Goal: Information Seeking & Learning: Learn about a topic

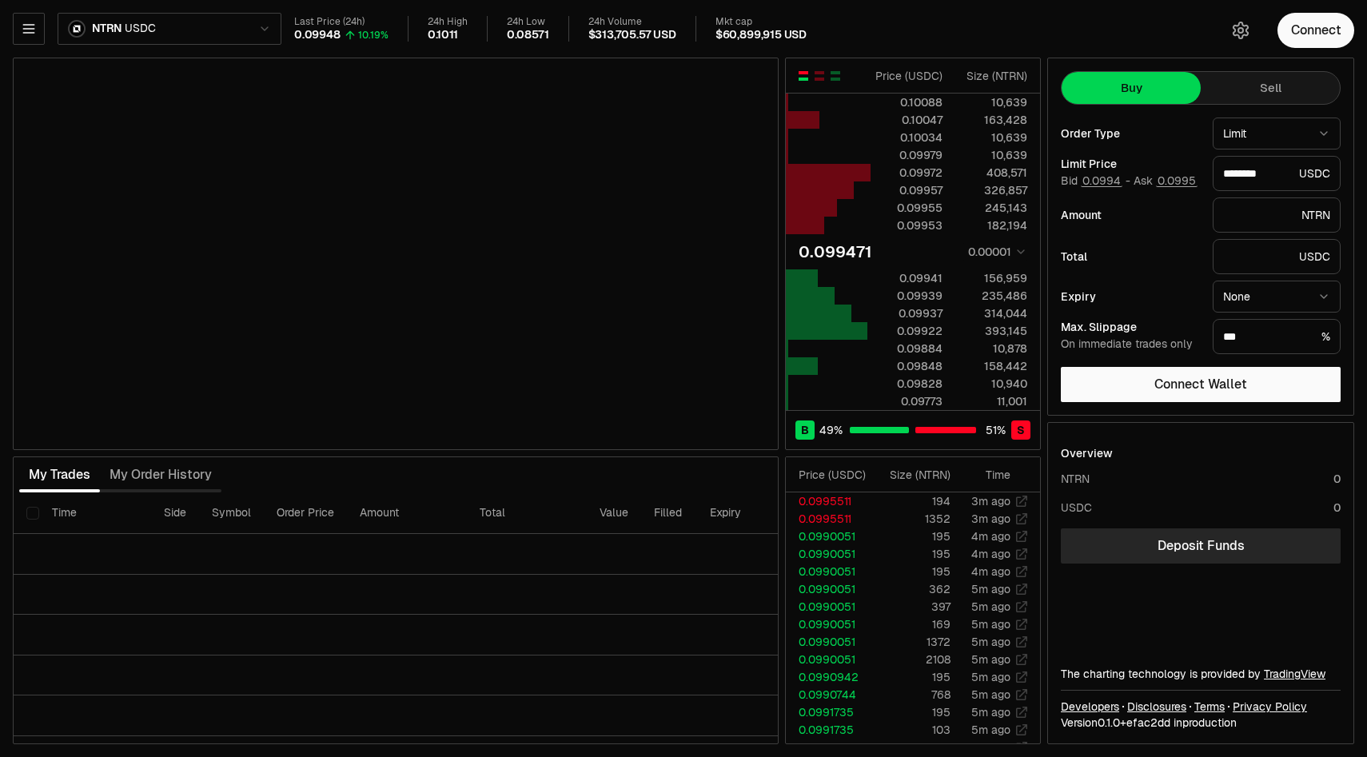
click at [200, 46] on div "NTRN USDC Last Price (24h) 0.09948 10.19% 24h High 0.1011 24h Low 0.08571 24h V…" at bounding box center [607, 32] width 1188 height 38
click at [192, 32] on html "Neutron Balance Earn Supervaults Bridge Orderbook Stake Ecosystem Governance Do…" at bounding box center [683, 378] width 1367 height 757
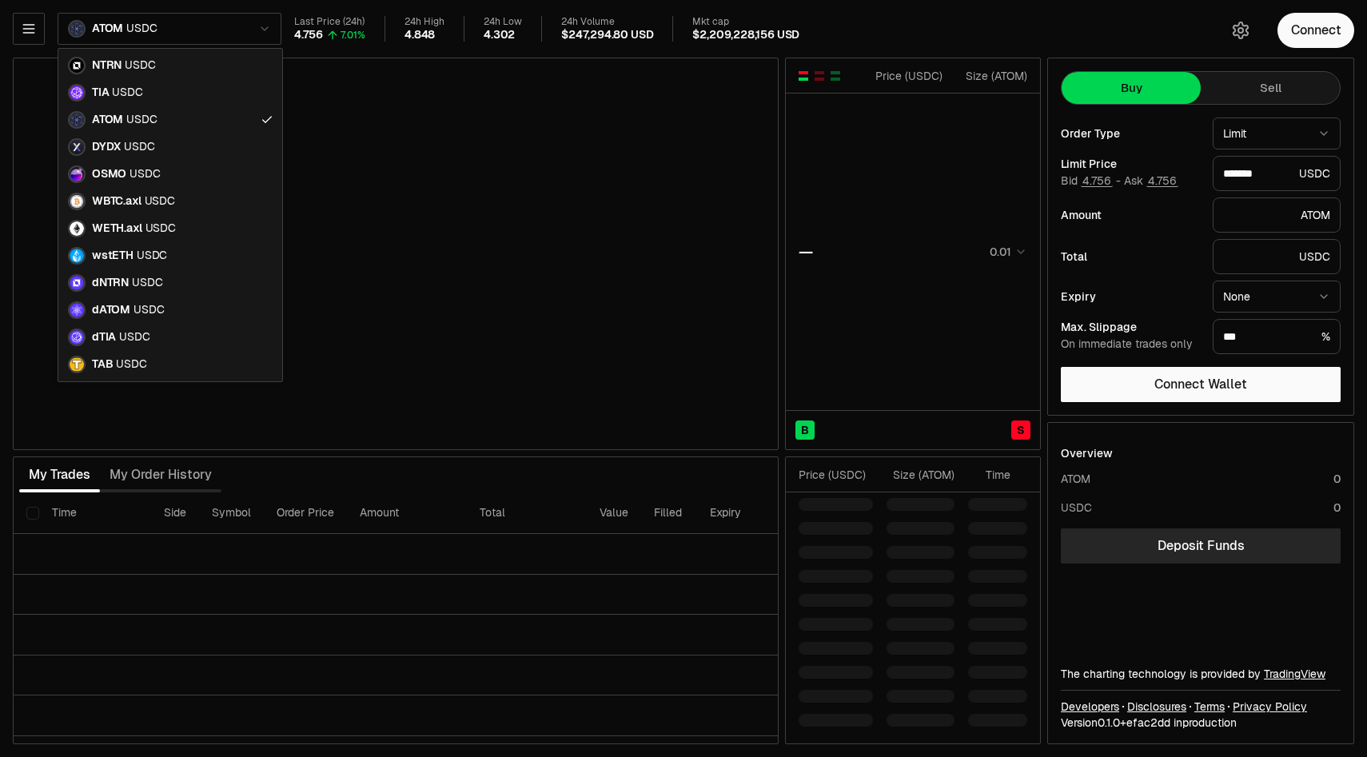
click at [172, 38] on html "Neutron Balance Earn Supervaults Bridge Orderbook Stake Ecosystem Governance Do…" at bounding box center [683, 378] width 1367 height 757
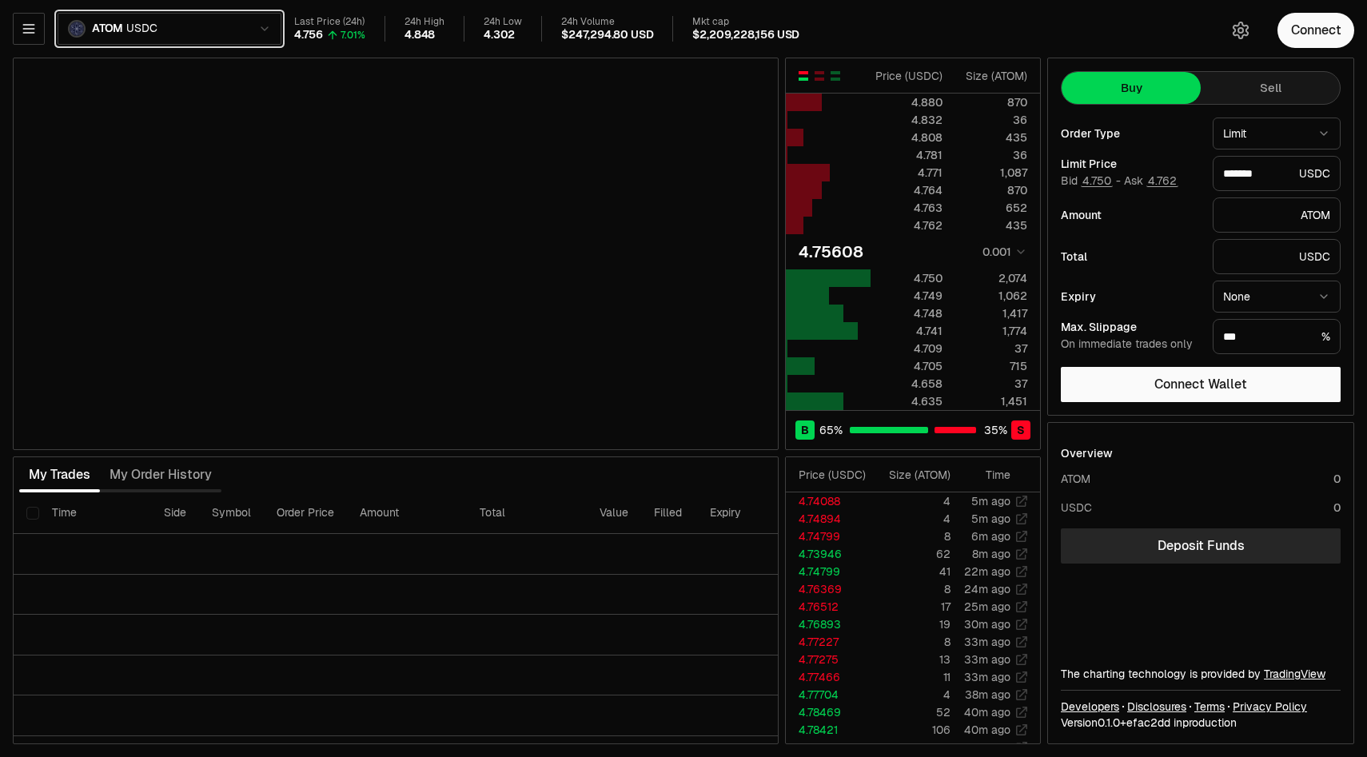
click at [865, 74] on html "Neutron Balance Earn Supervaults Bridge Orderbook Stake Ecosystem Governance Do…" at bounding box center [683, 378] width 1367 height 757
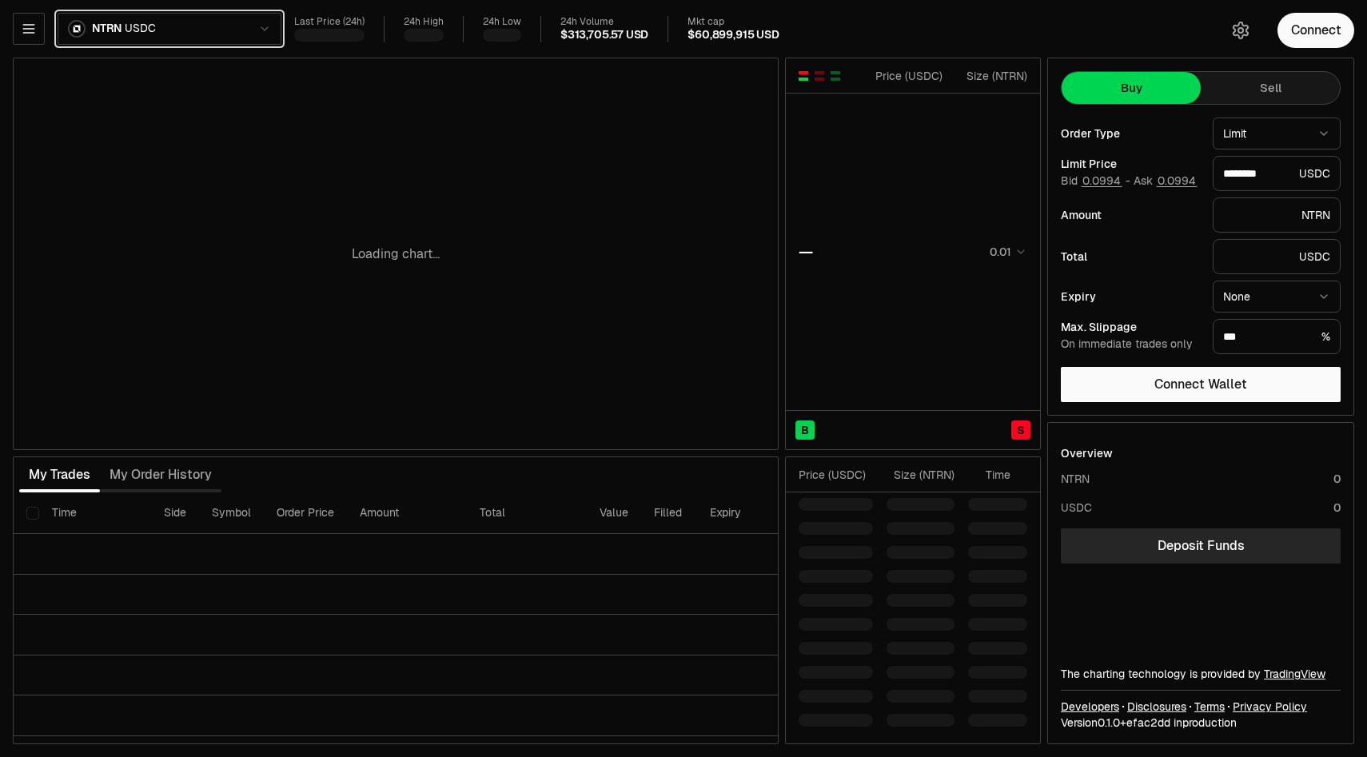
type input "********"
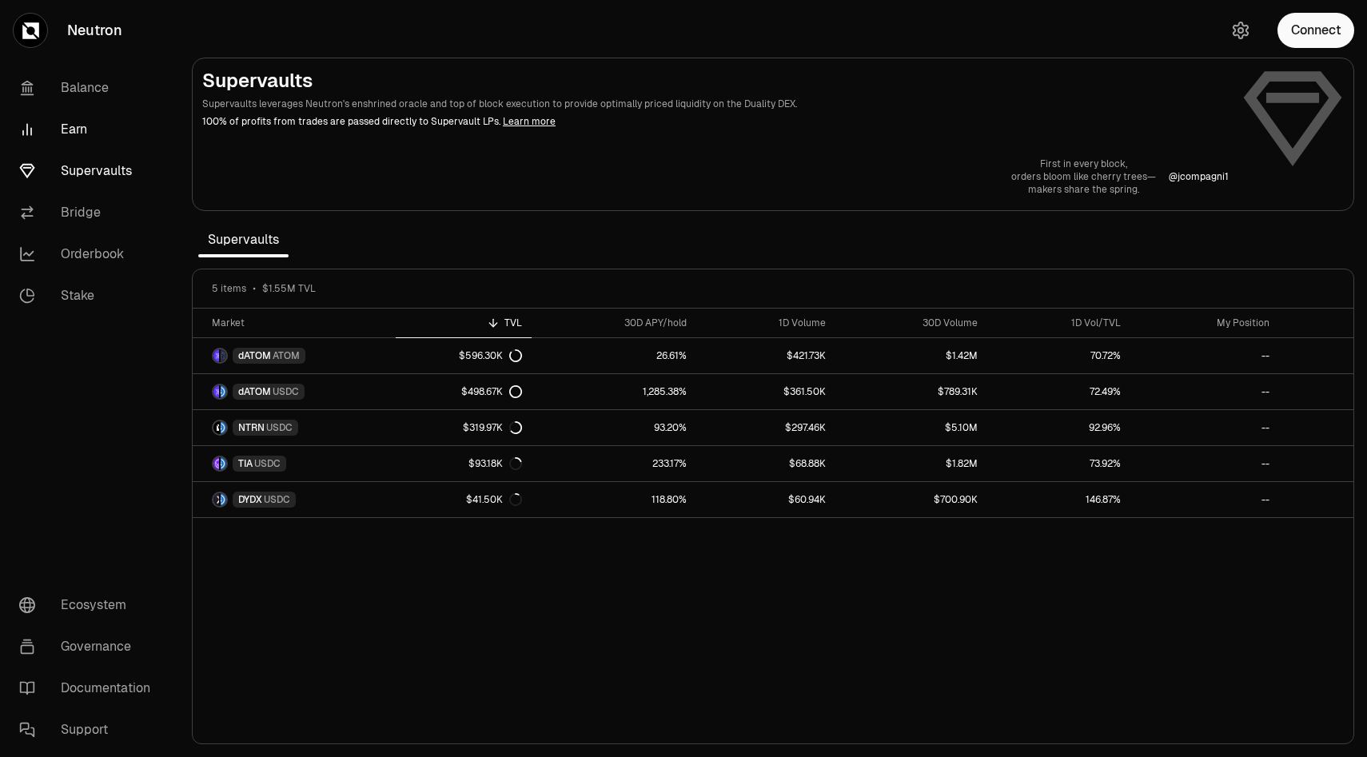
click at [52, 134] on link "Earn" at bounding box center [89, 130] width 166 height 42
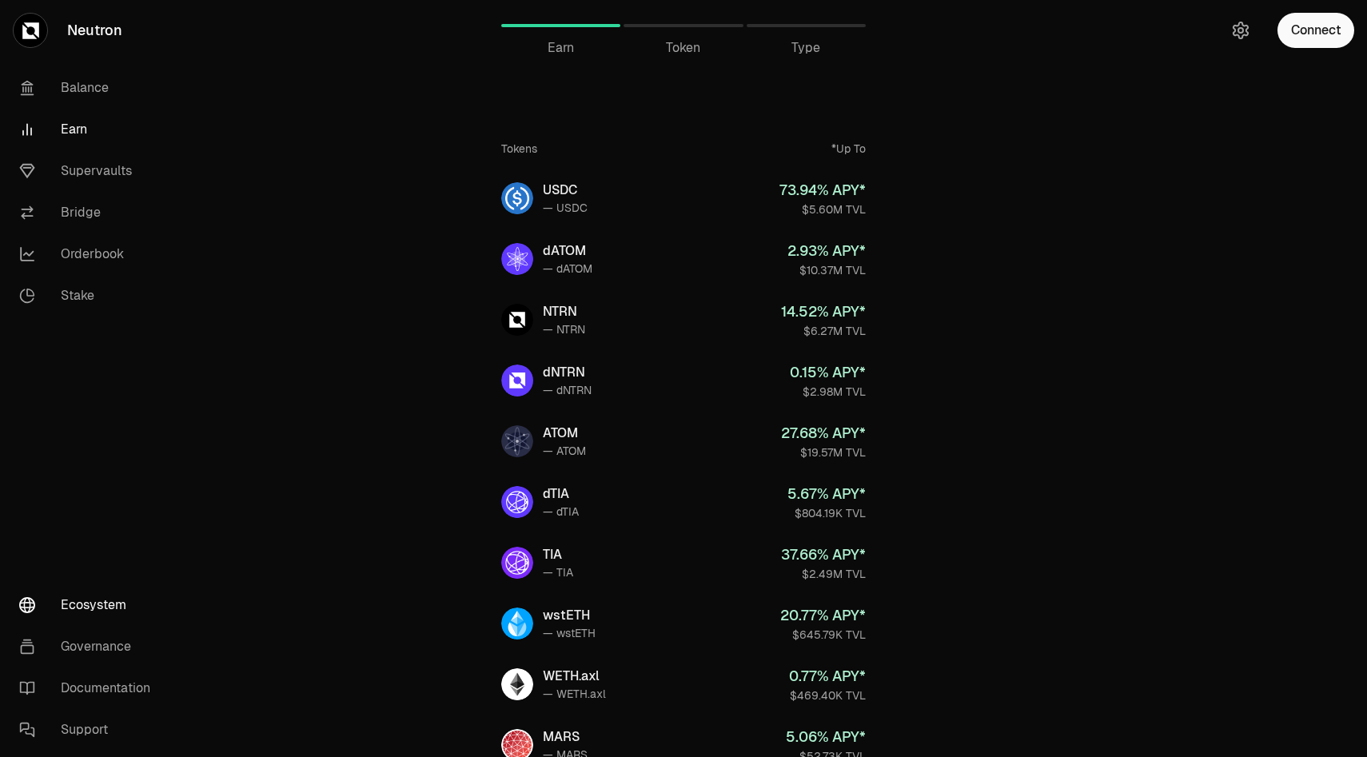
click at [72, 605] on link "Ecosystem" at bounding box center [89, 606] width 166 height 42
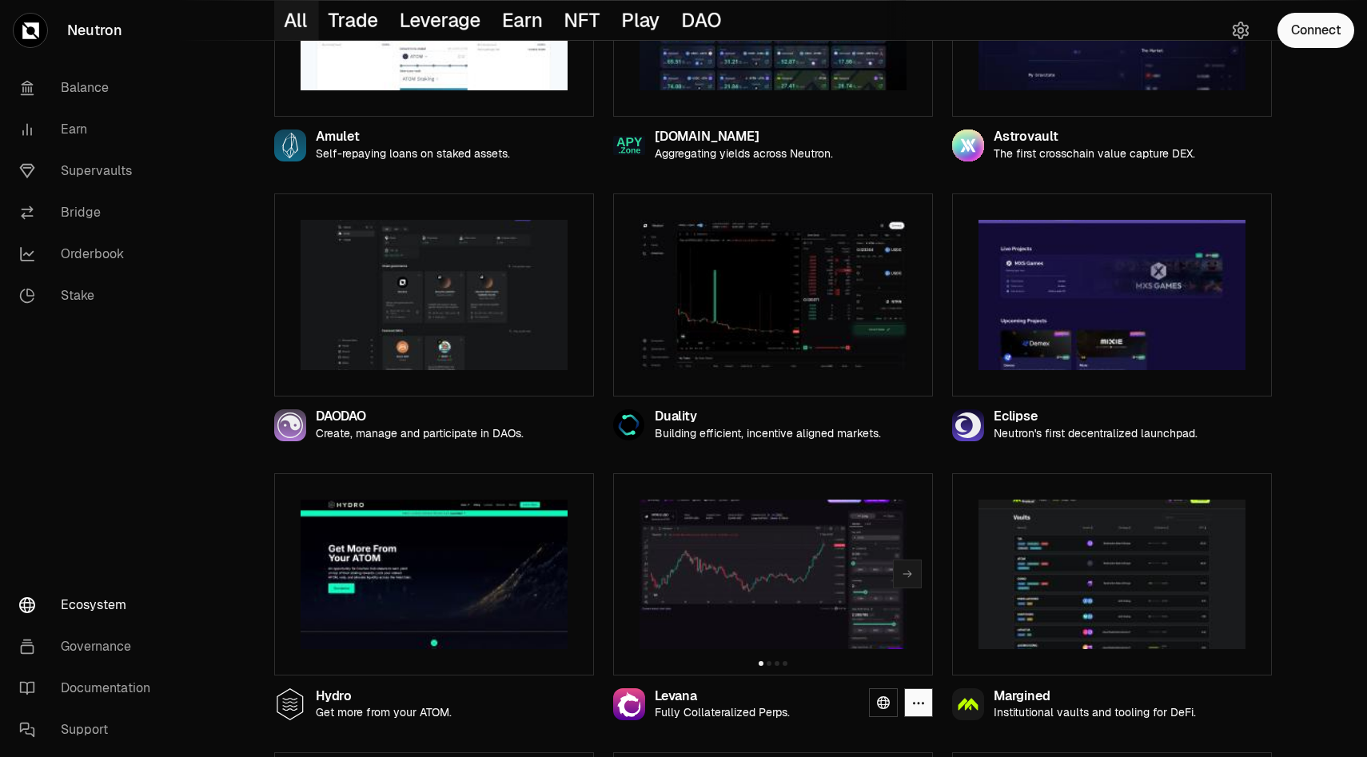
scroll to position [872, 0]
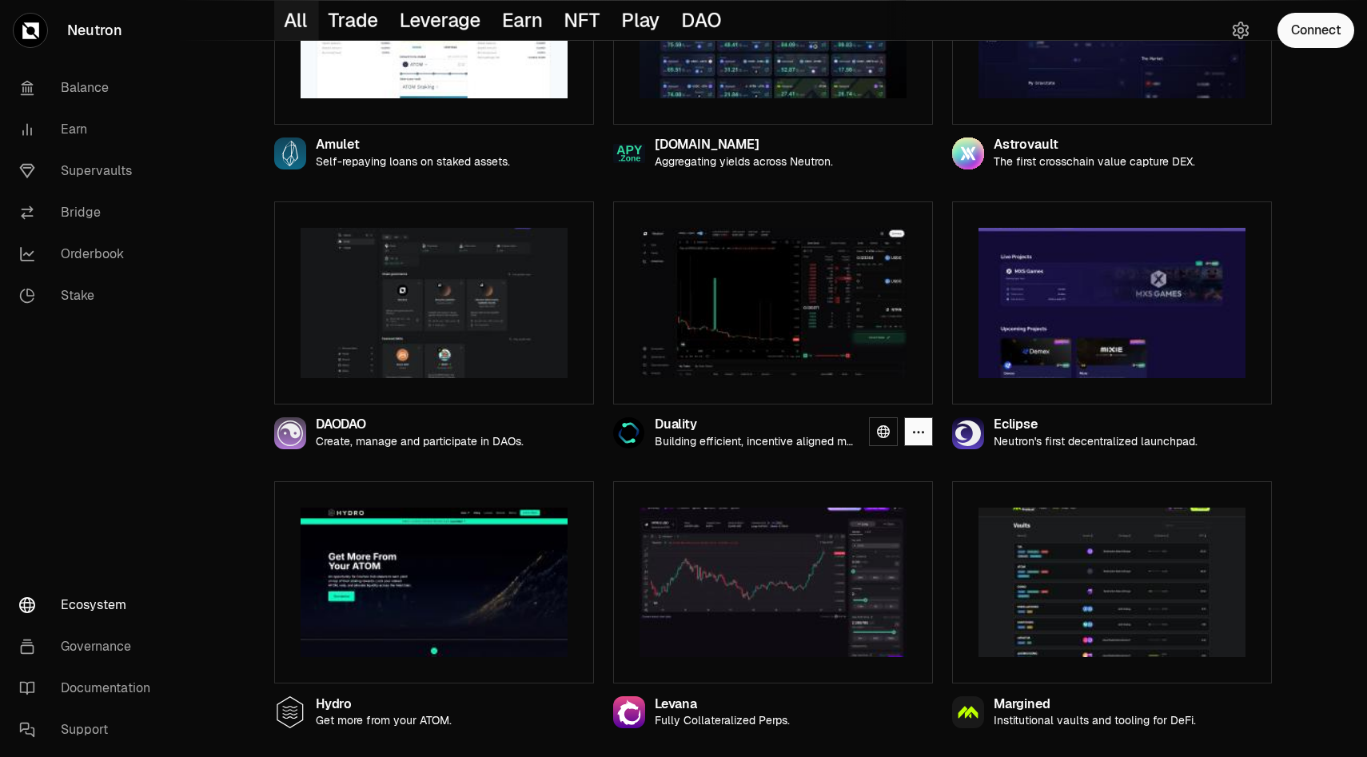
click at [751, 373] on img at bounding box center [773, 303] width 267 height 150
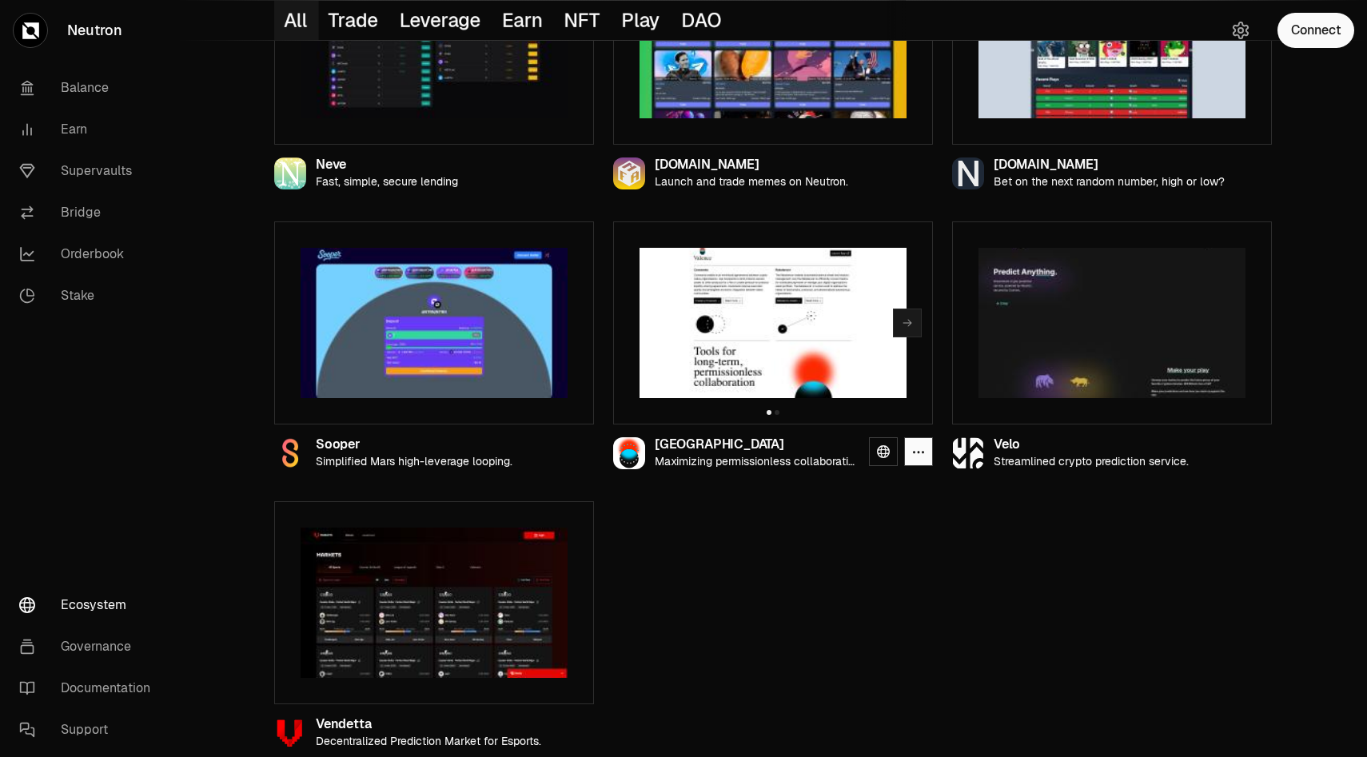
scroll to position [1695, 0]
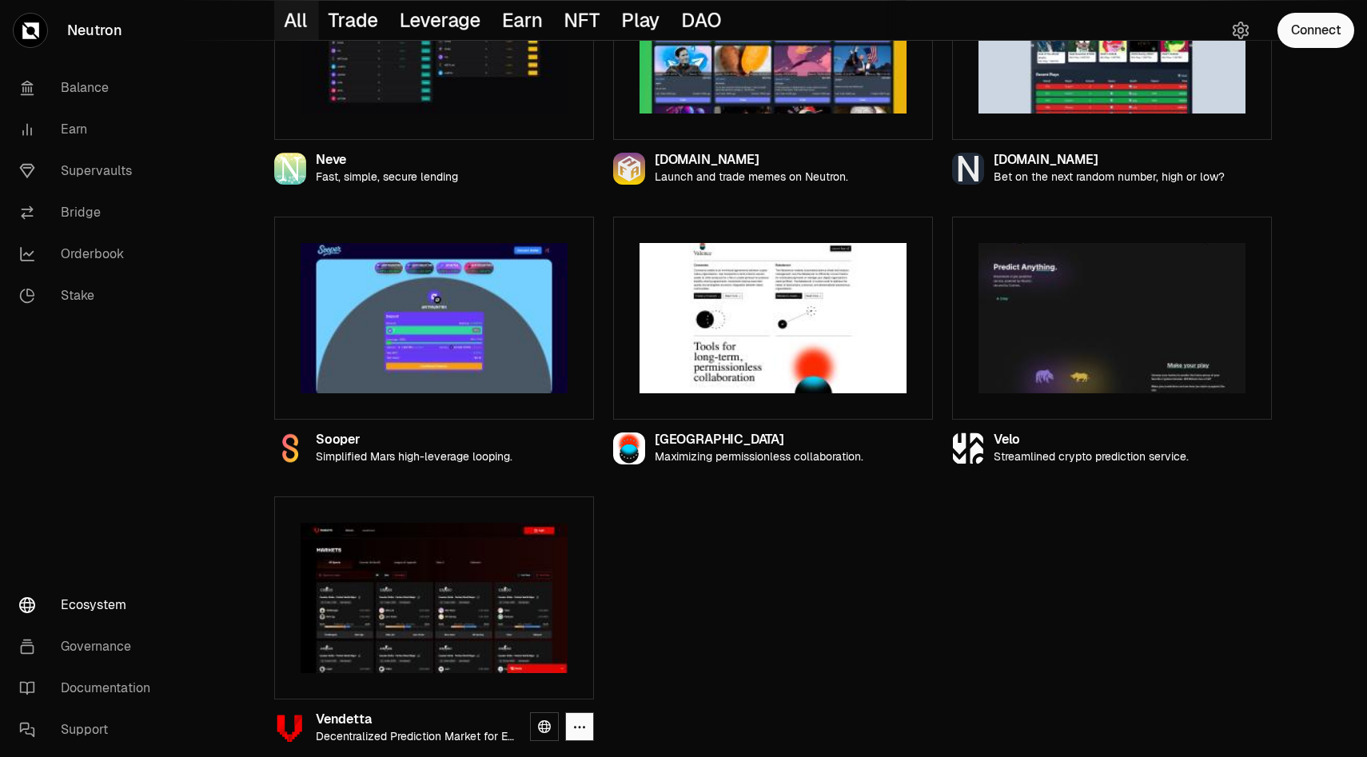
click at [505, 599] on img at bounding box center [434, 598] width 267 height 150
click at [544, 717] on link at bounding box center [544, 726] width 29 height 29
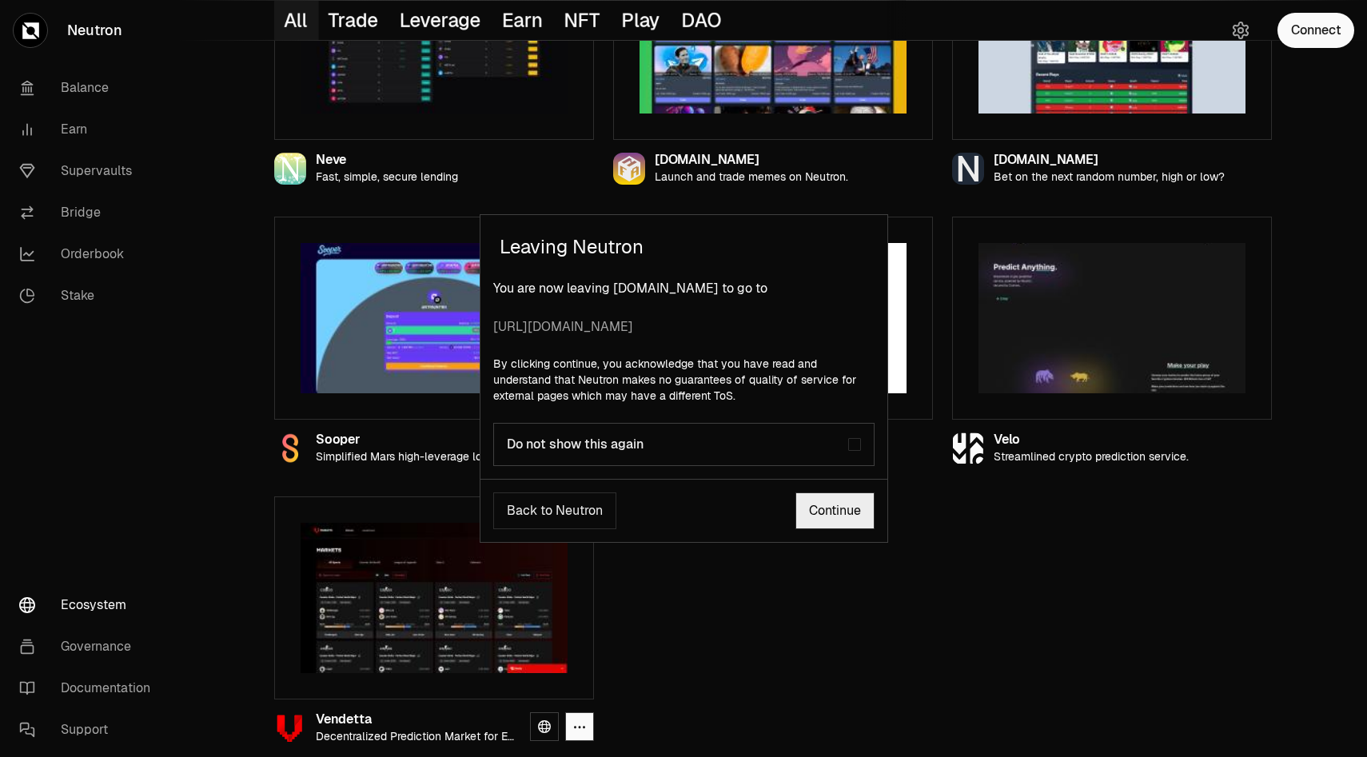
click at [836, 493] on link "Continue" at bounding box center [835, 511] width 79 height 37
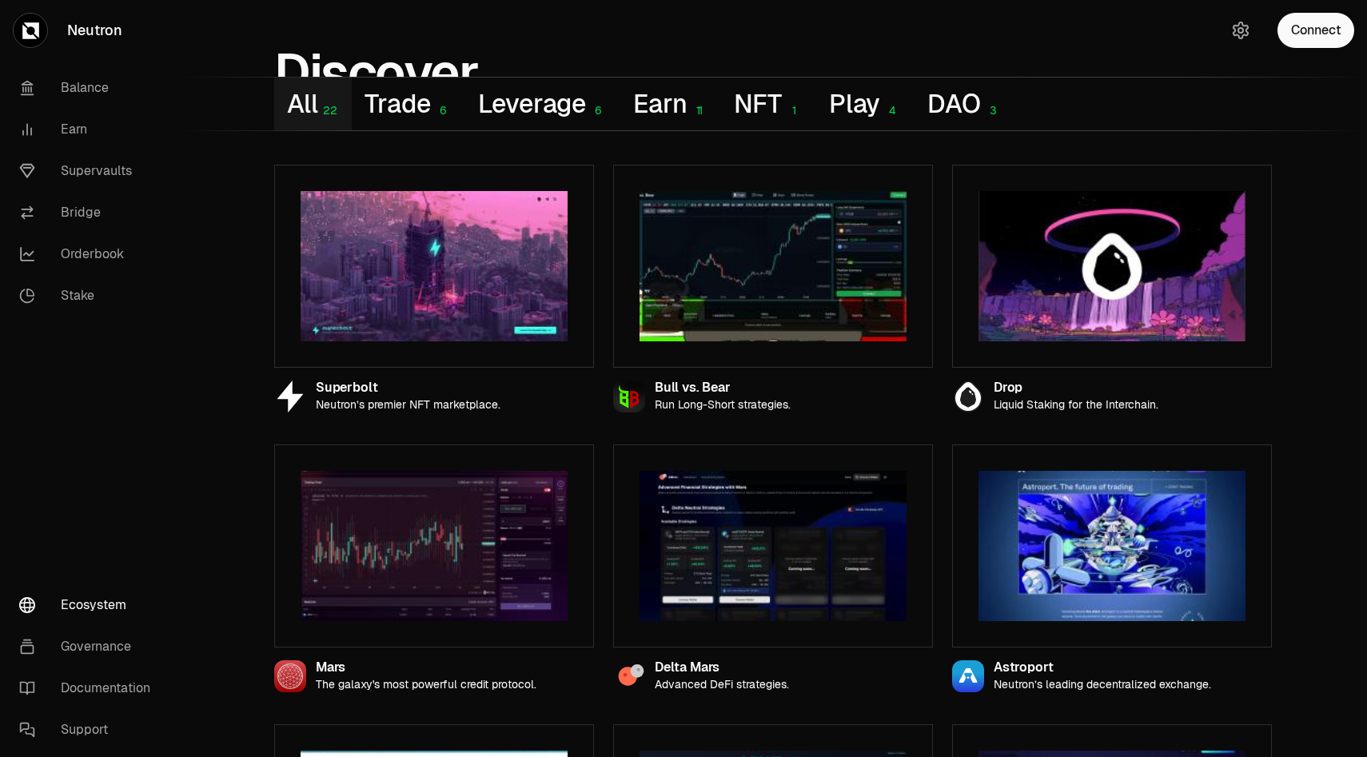
scroll to position [0, 0]
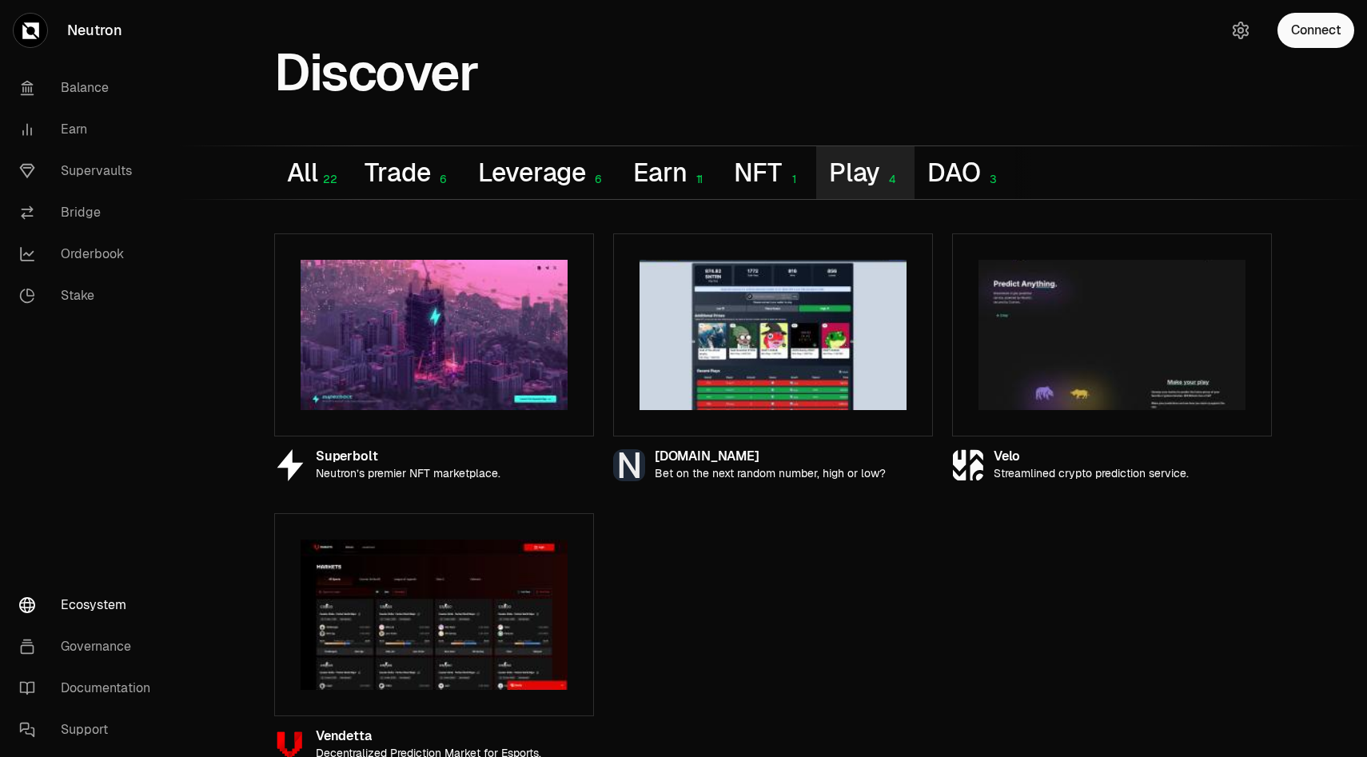
click at [870, 171] on button "Play 4" at bounding box center [865, 172] width 98 height 53
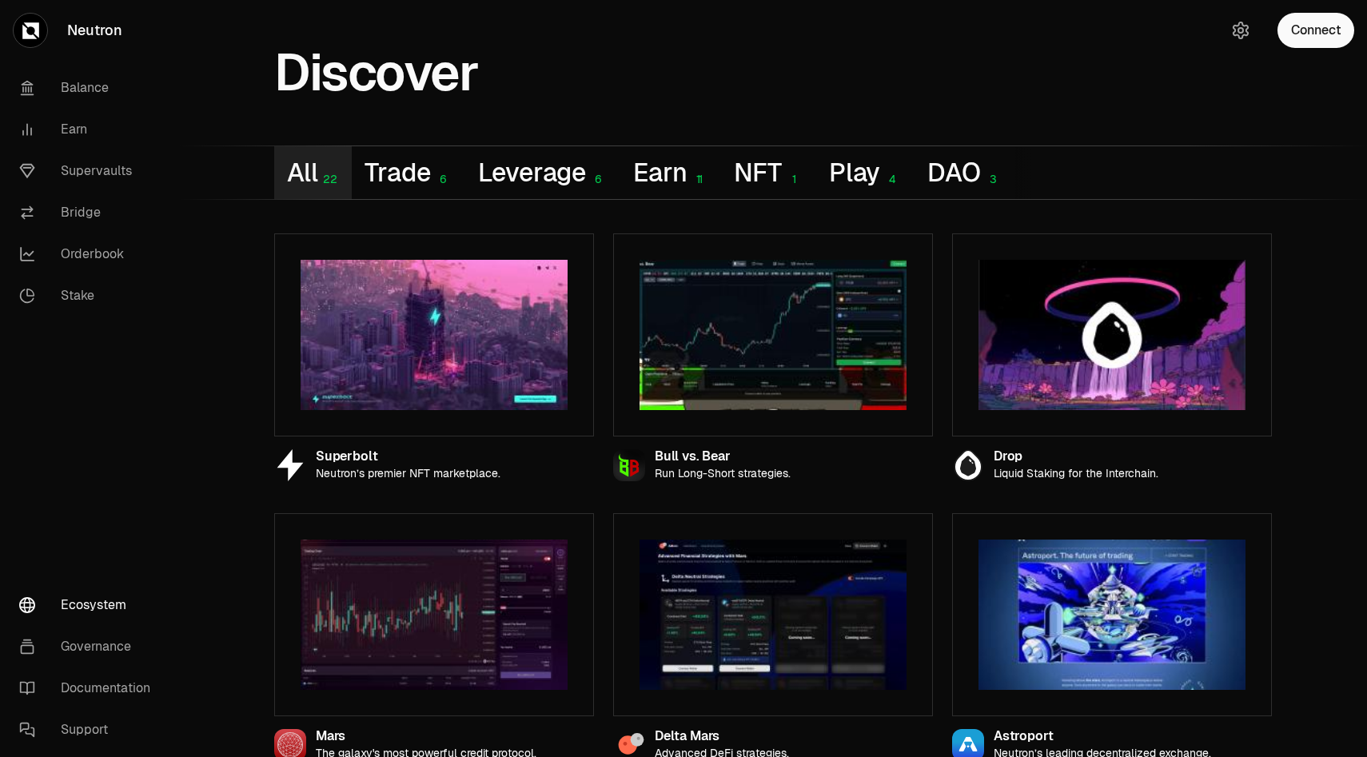
click at [299, 167] on button "All 22" at bounding box center [313, 172] width 78 height 53
click at [511, 161] on button "Leverage 6" at bounding box center [543, 172] width 156 height 53
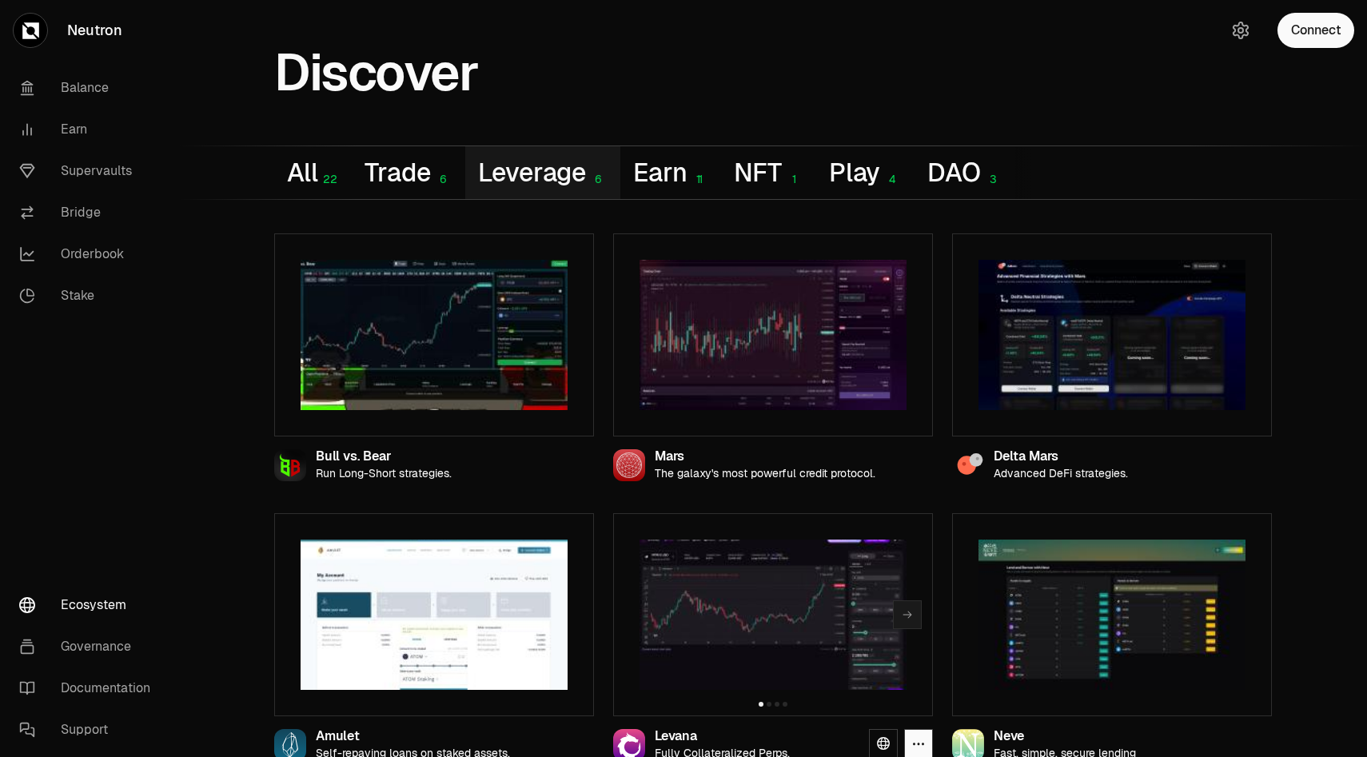
scroll to position [16, 0]
